Goal: Task Accomplishment & Management: Use online tool/utility

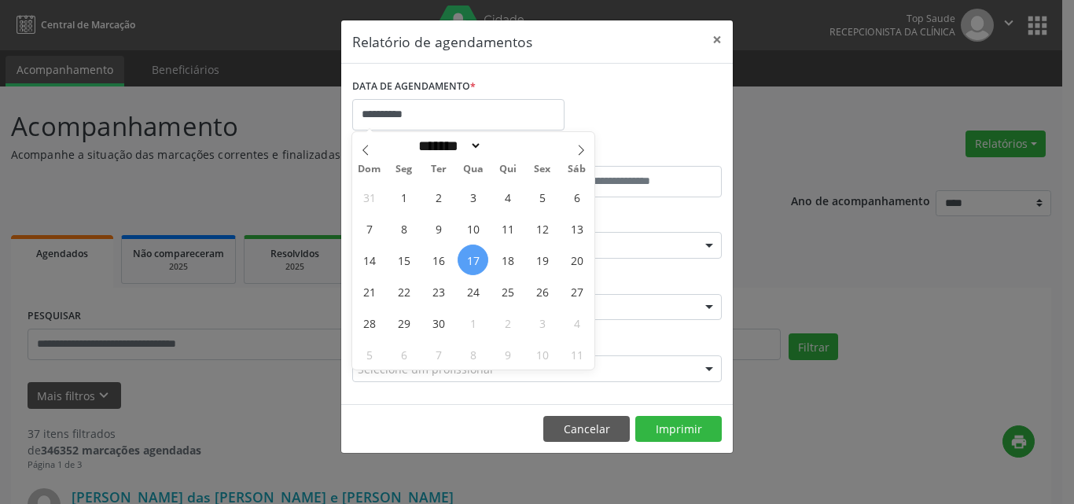
select select "*"
click at [509, 263] on span "18" at bounding box center [507, 260] width 31 height 31
type input "**********"
click at [509, 262] on span "18" at bounding box center [507, 260] width 31 height 31
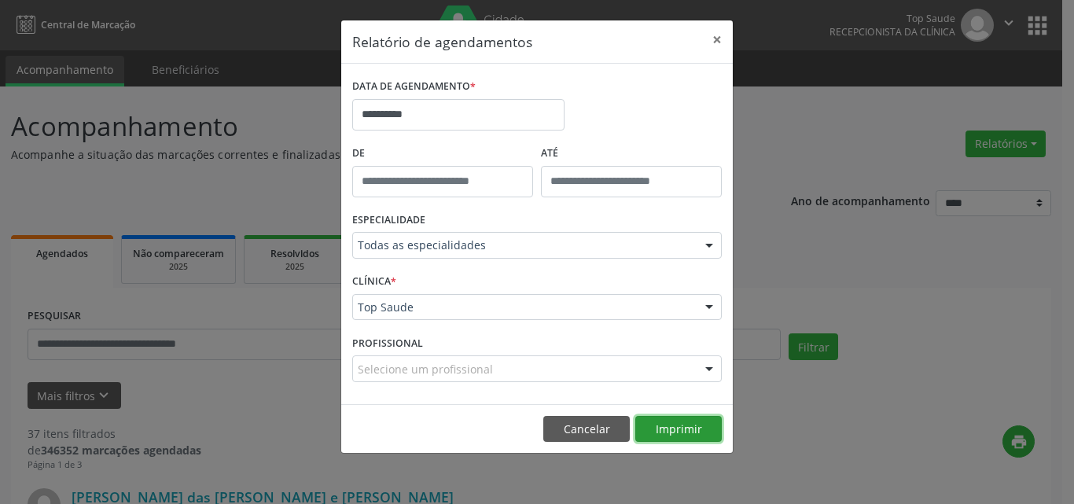
click at [671, 423] on button "Imprimir" at bounding box center [678, 429] width 87 height 27
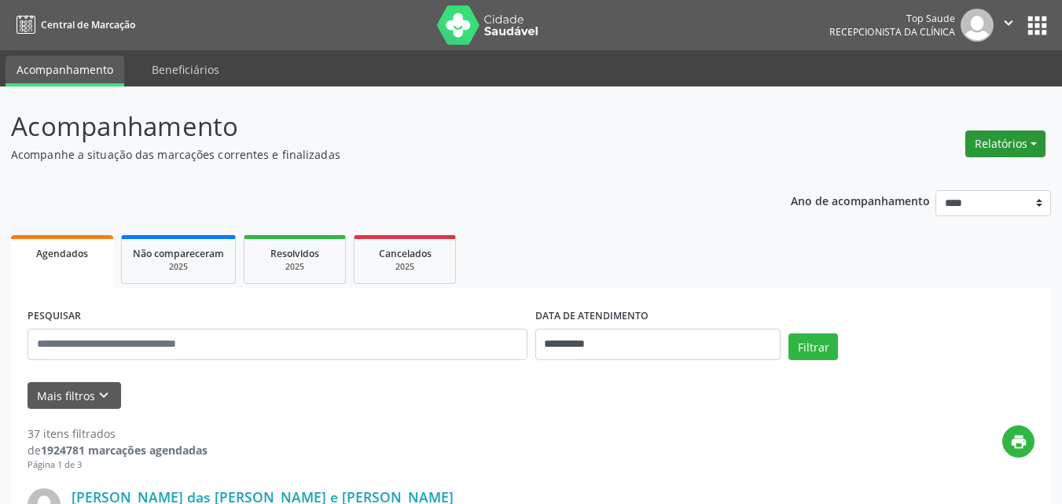
click at [984, 142] on button "Relatórios" at bounding box center [1006, 144] width 80 height 27
click at [926, 183] on link "Agendamentos" at bounding box center [962, 178] width 169 height 22
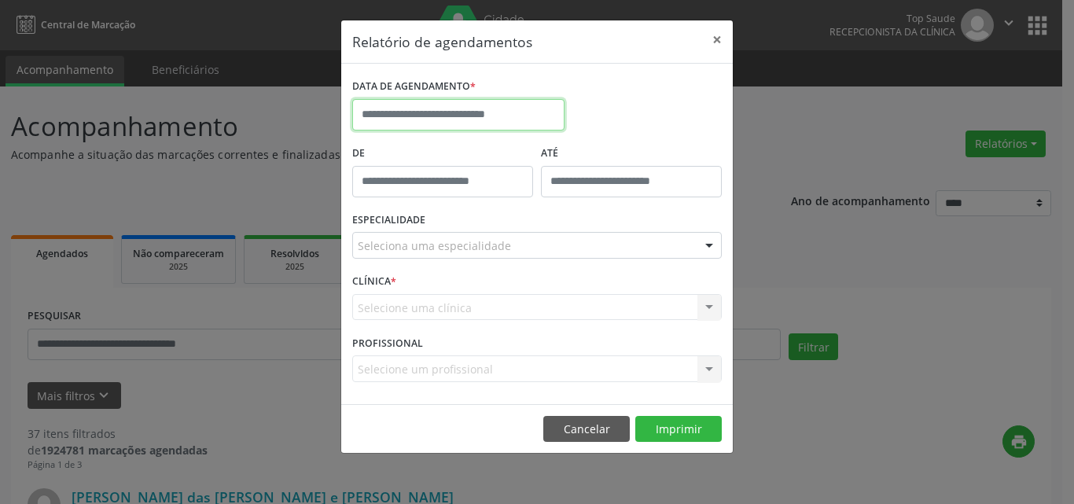
click at [444, 123] on input "text" at bounding box center [458, 114] width 212 height 31
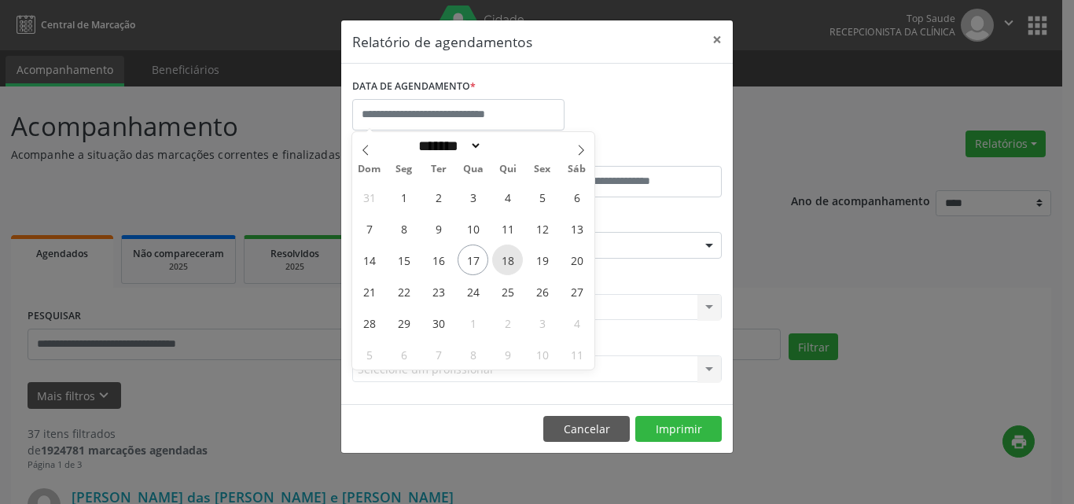
click at [508, 263] on span "18" at bounding box center [507, 260] width 31 height 31
type input "**********"
click at [508, 263] on span "18" at bounding box center [507, 260] width 31 height 31
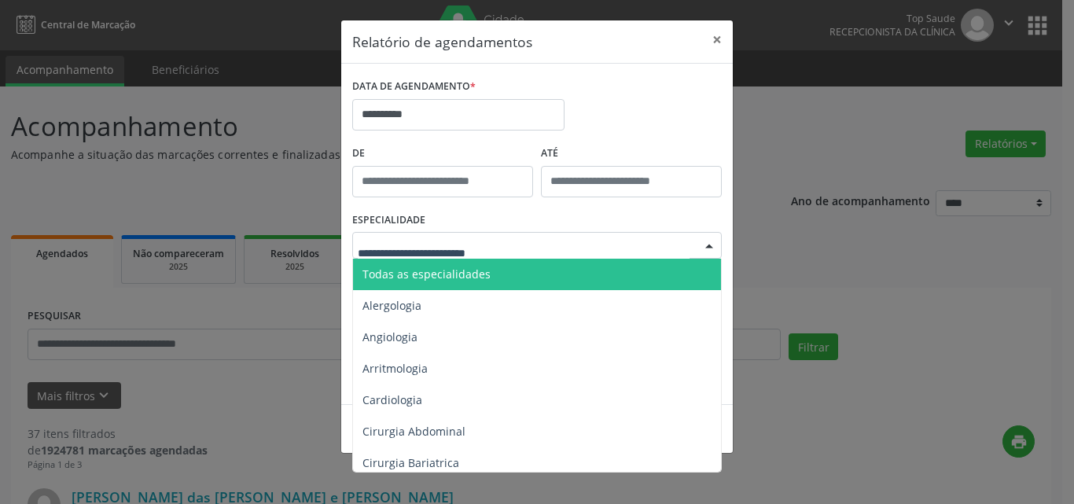
click at [443, 274] on span "Todas as especialidades" at bounding box center [427, 274] width 128 height 15
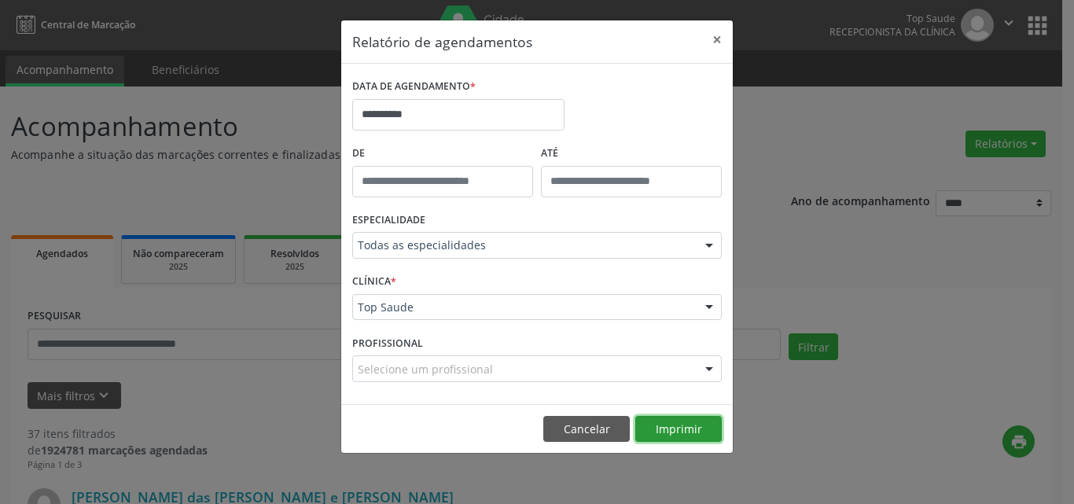
click at [665, 426] on button "Imprimir" at bounding box center [678, 429] width 87 height 27
